Goal: Navigation & Orientation: Find specific page/section

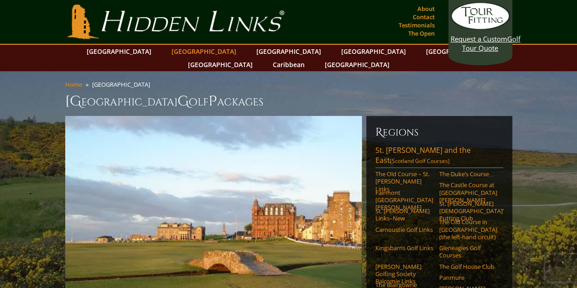
click at [184, 51] on link "[GEOGRAPHIC_DATA]" at bounding box center [204, 51] width 74 height 13
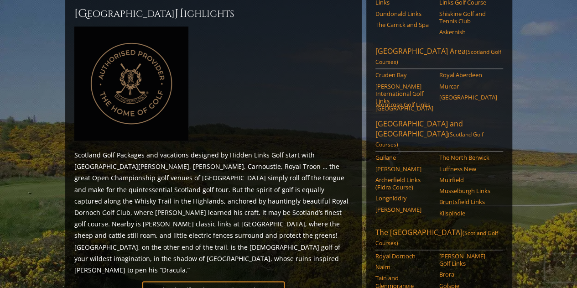
scroll to position [411, 0]
